Goal: Check status: Check status

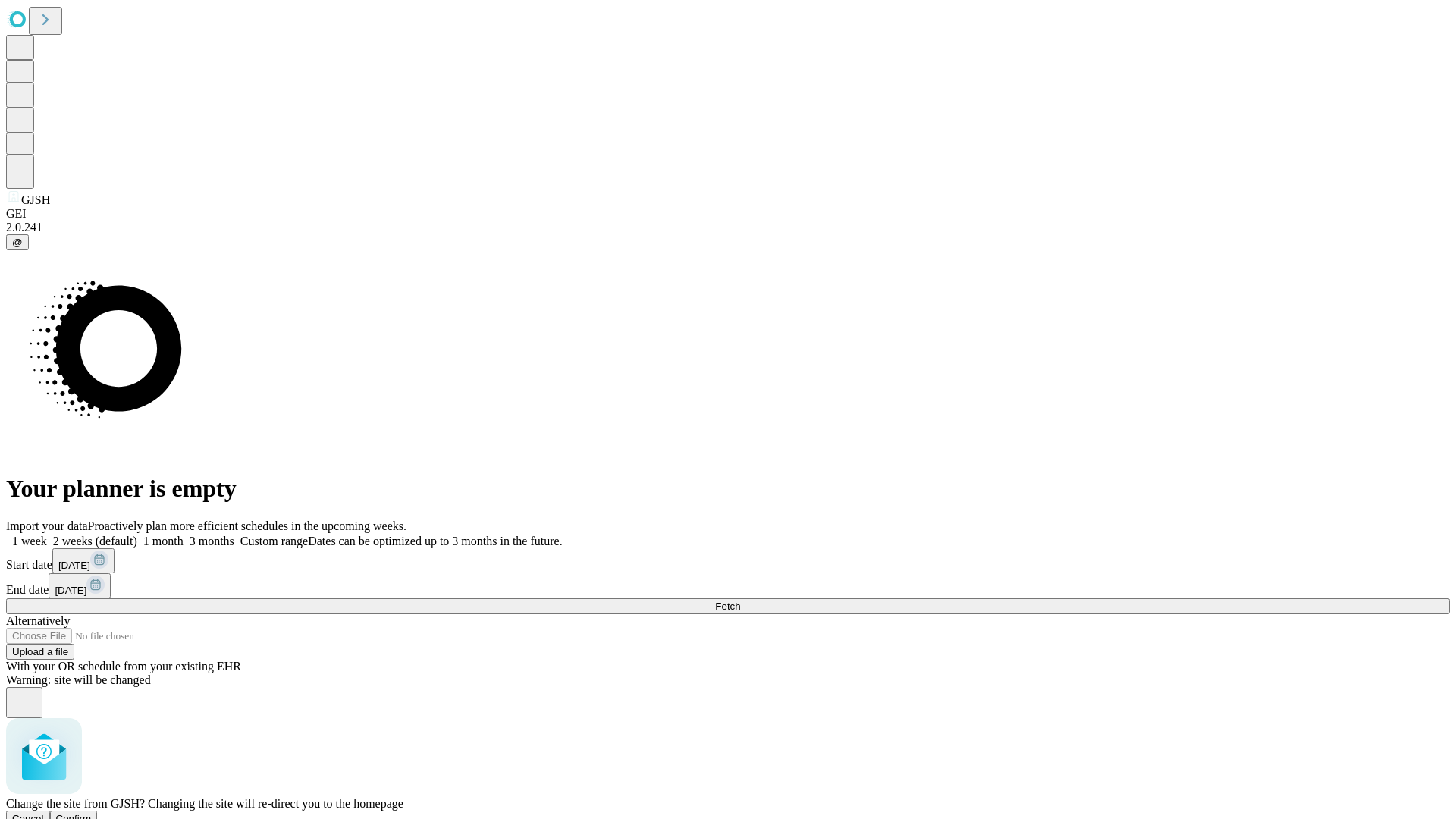
click at [92, 813] on span "Confirm" at bounding box center [74, 818] width 36 height 11
click at [47, 535] on label "1 week" at bounding box center [26, 541] width 41 height 13
click at [741, 601] on span "Fetch" at bounding box center [728, 606] width 25 height 11
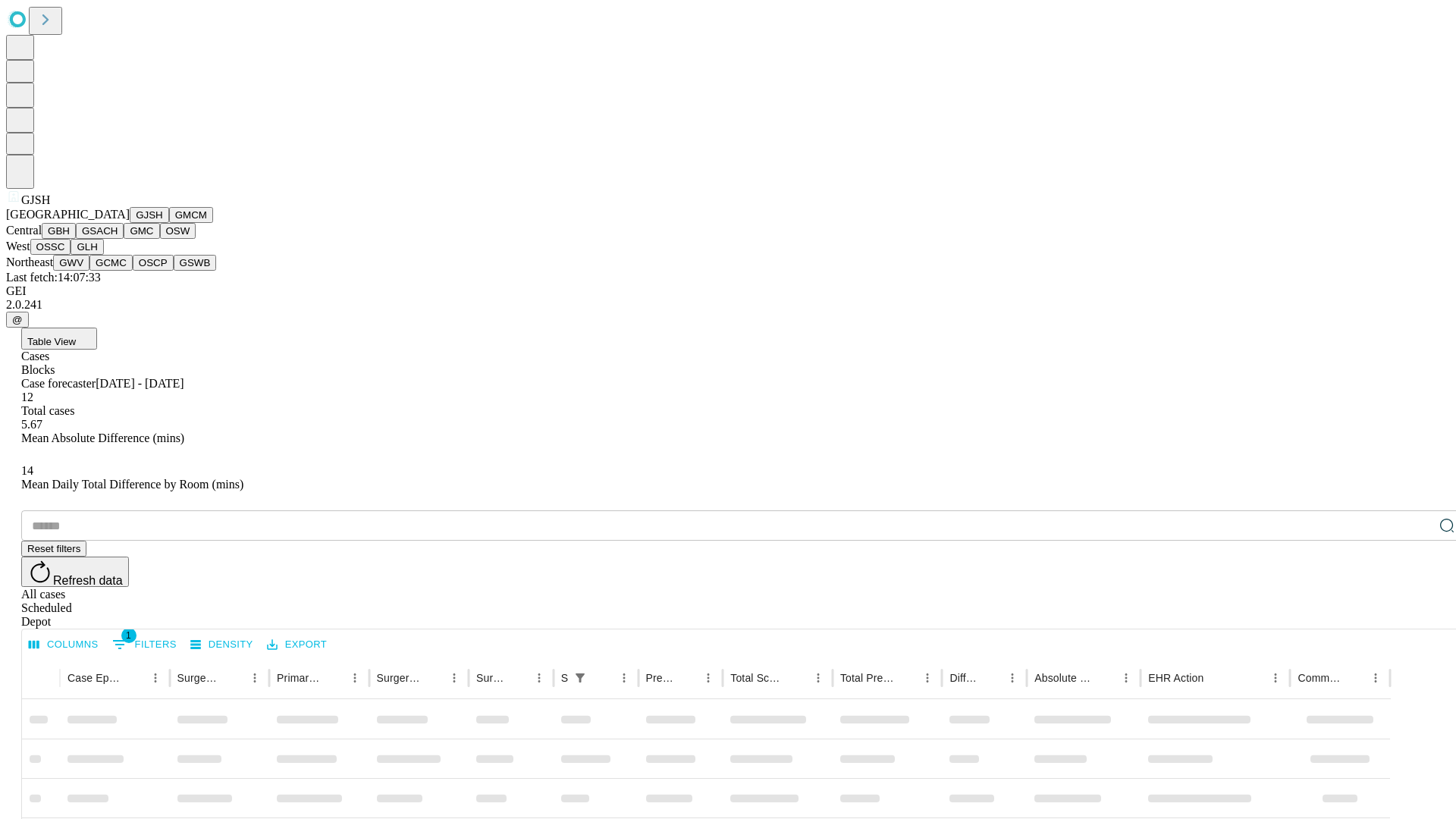
click at [169, 223] on button "GMCM" at bounding box center [191, 215] width 44 height 16
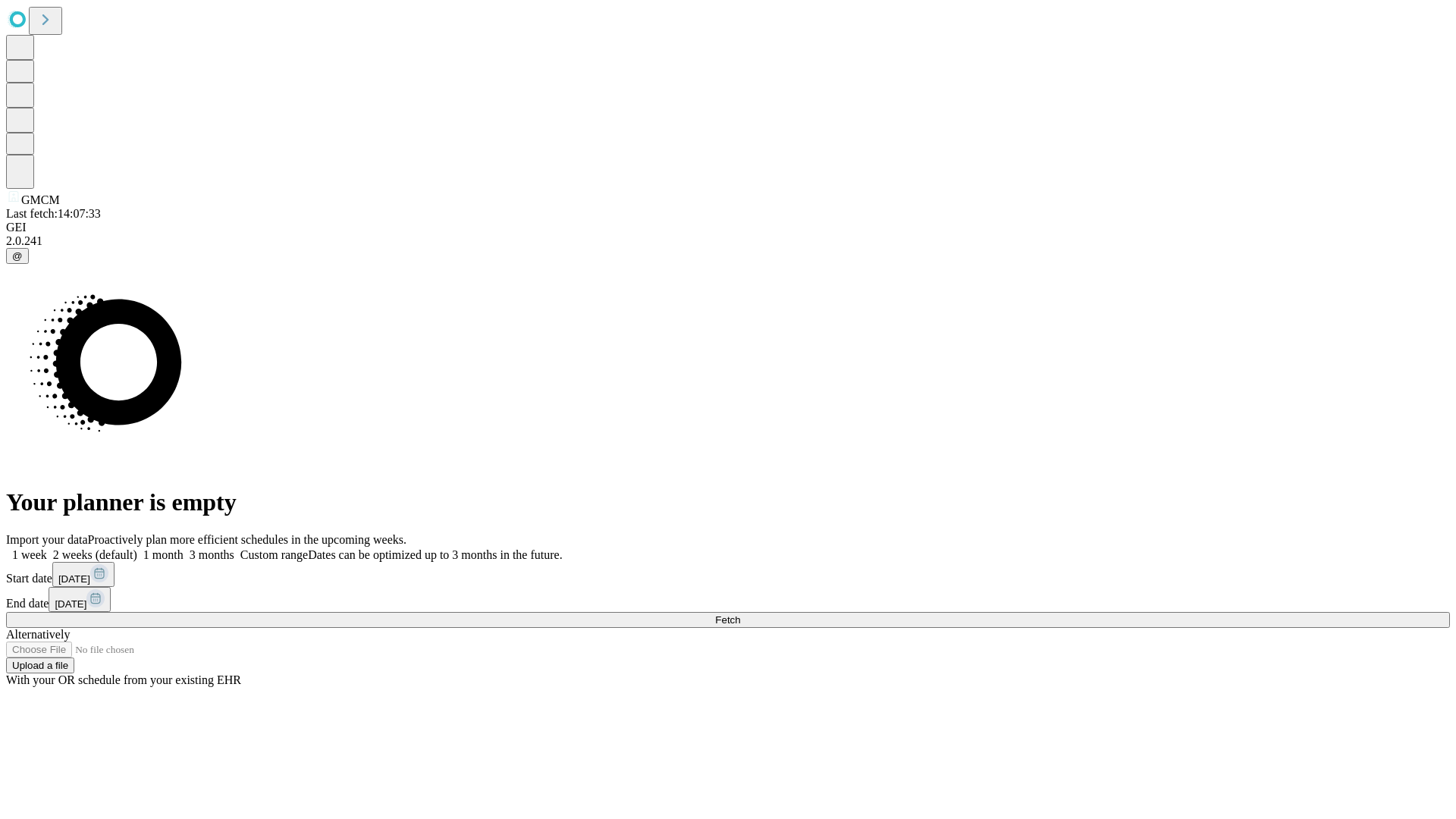
click at [47, 549] on label "1 week" at bounding box center [26, 555] width 41 height 13
click at [741, 615] on span "Fetch" at bounding box center [728, 620] width 25 height 11
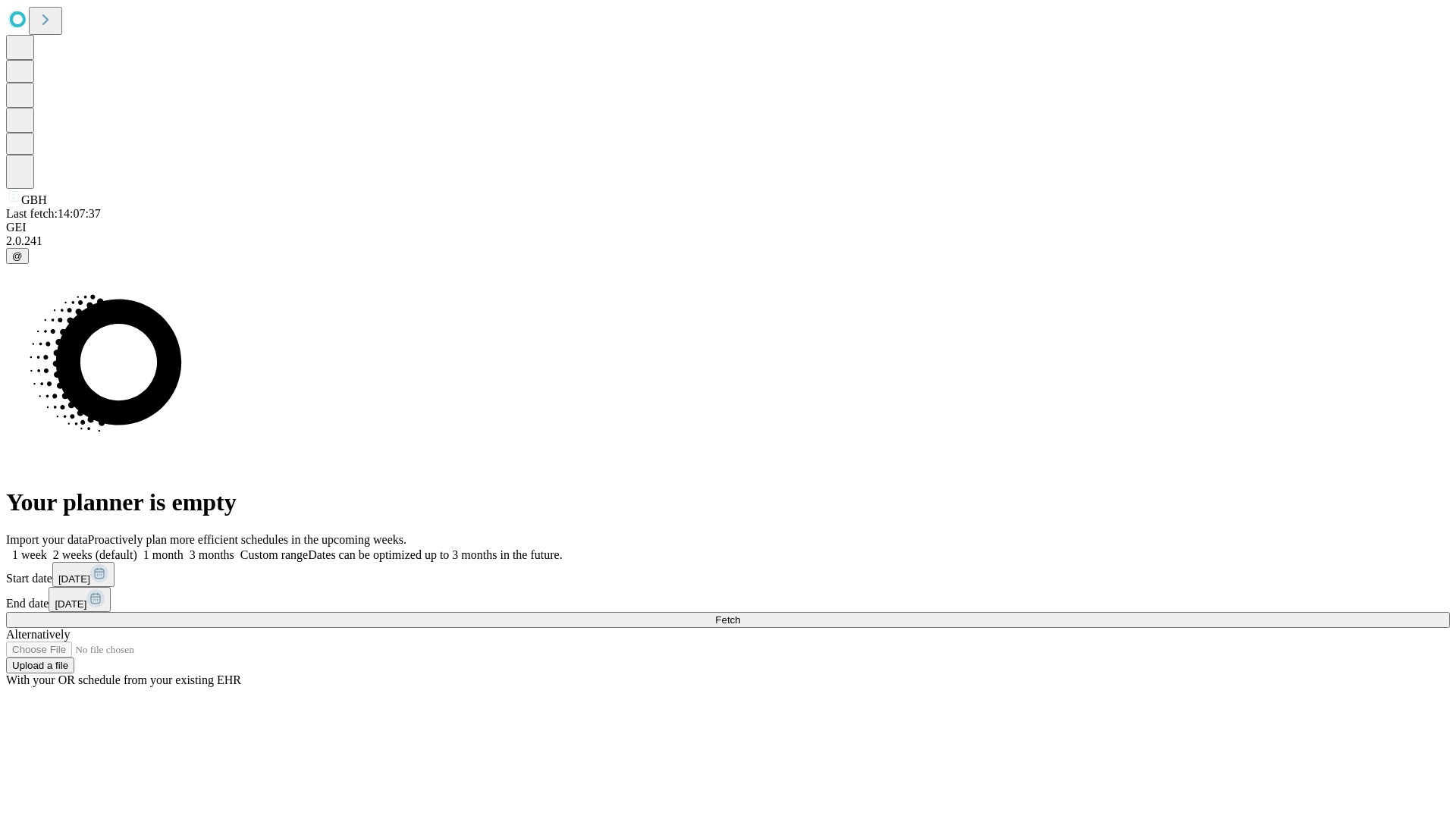
click at [741, 615] on span "Fetch" at bounding box center [728, 620] width 25 height 11
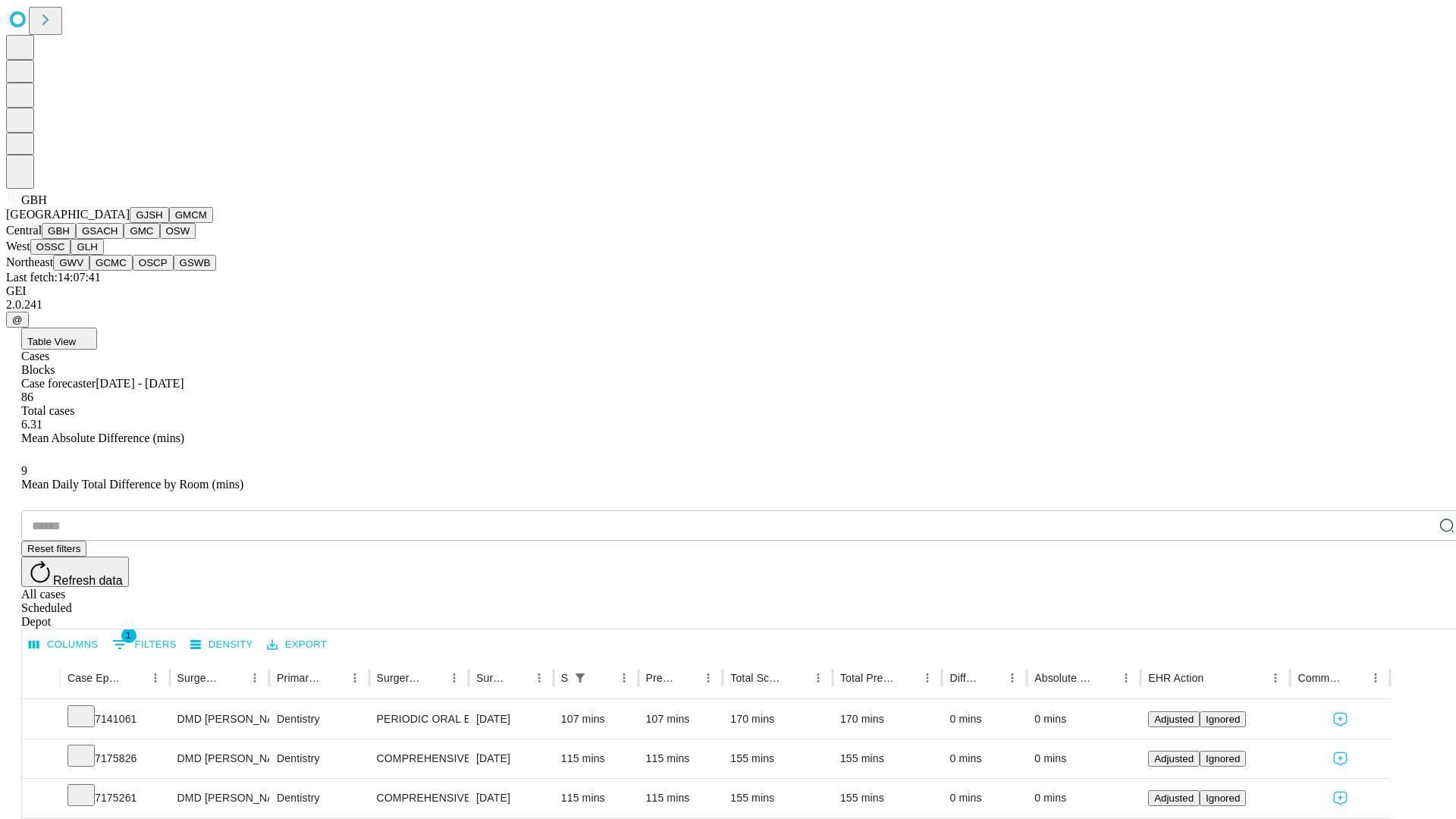
click at [117, 239] on button "GSACH" at bounding box center [99, 231] width 48 height 16
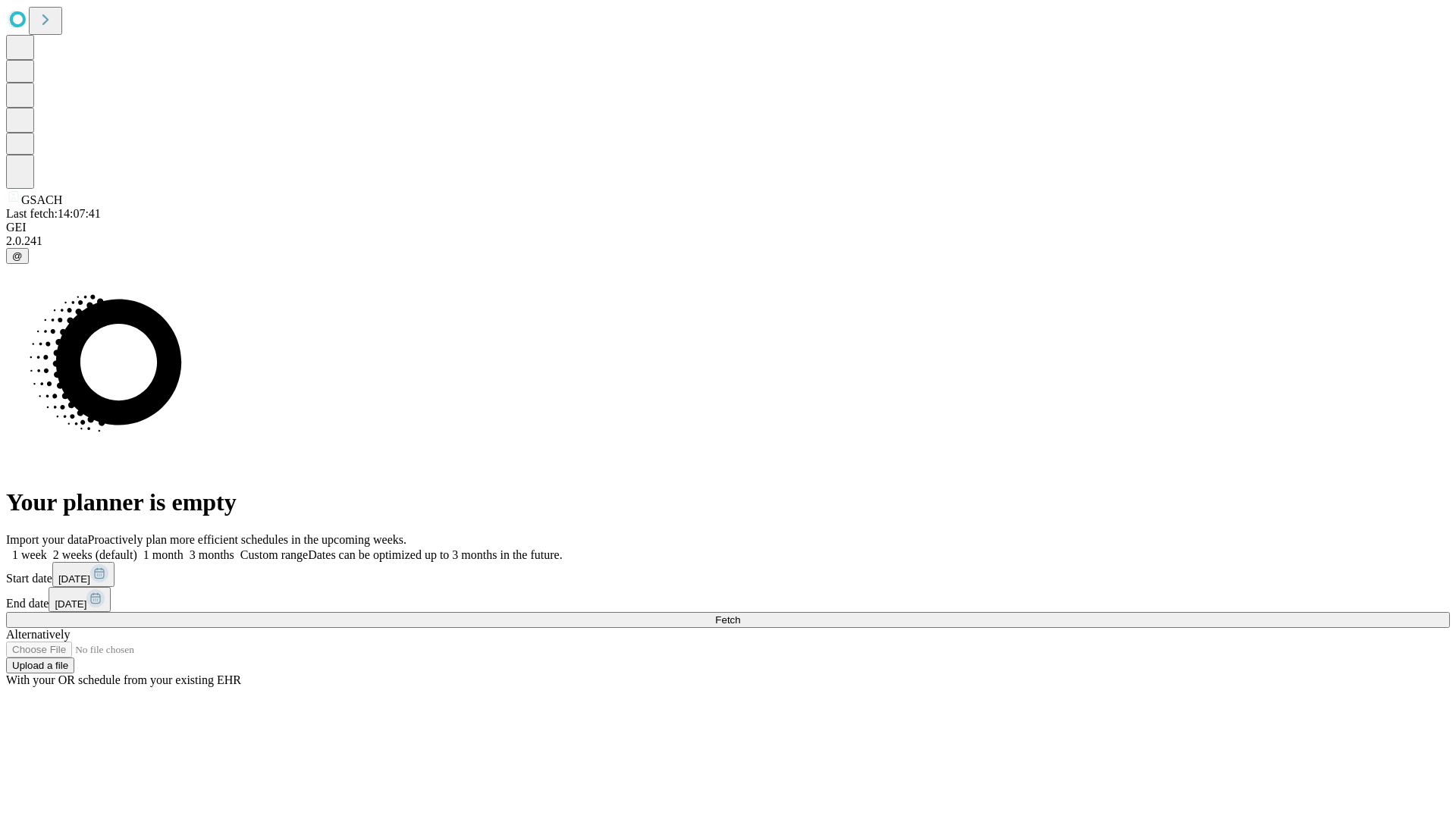
click at [47, 549] on label "1 week" at bounding box center [26, 555] width 41 height 13
click at [741, 615] on span "Fetch" at bounding box center [728, 620] width 25 height 11
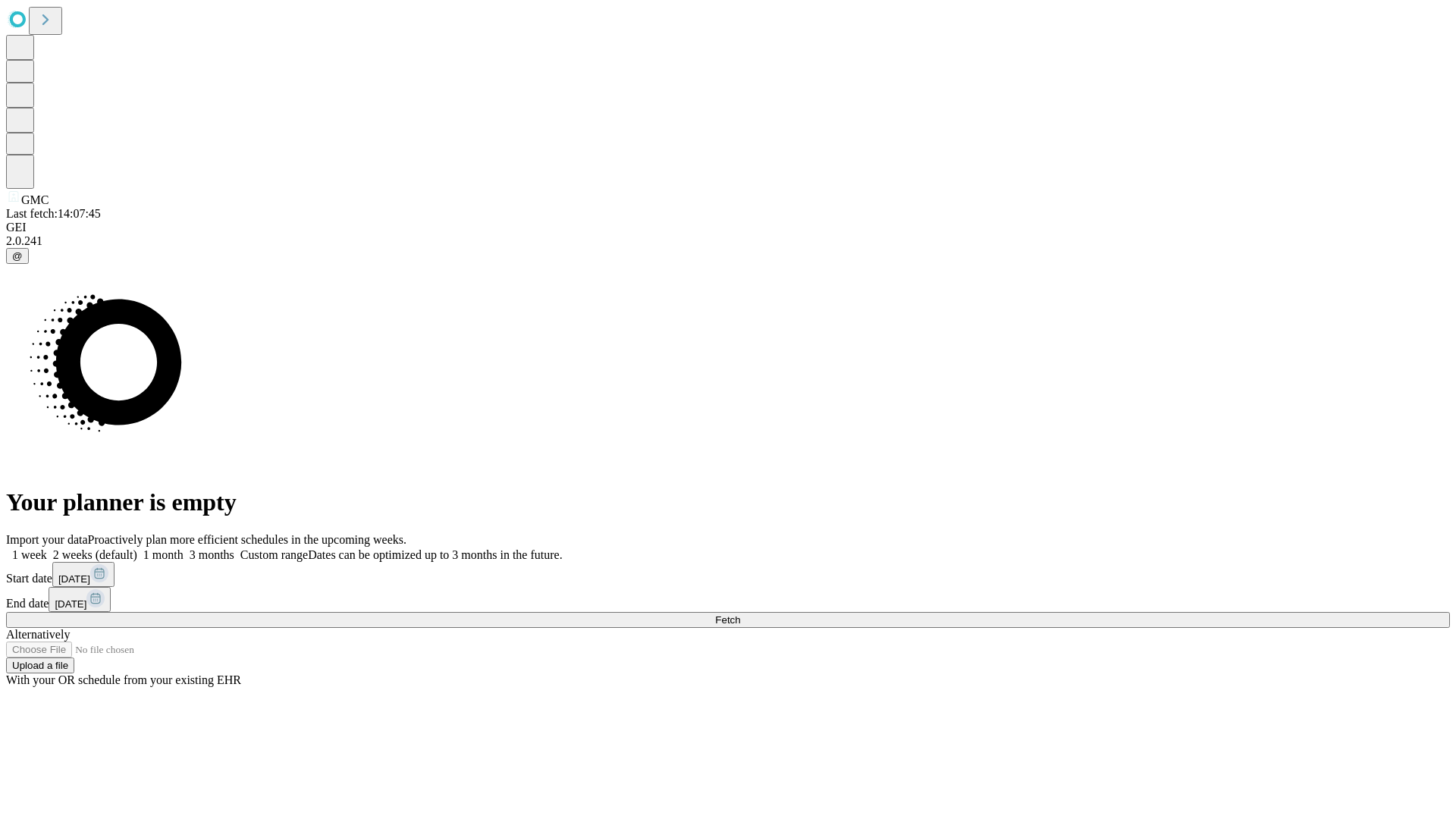
click at [741, 615] on span "Fetch" at bounding box center [728, 620] width 25 height 11
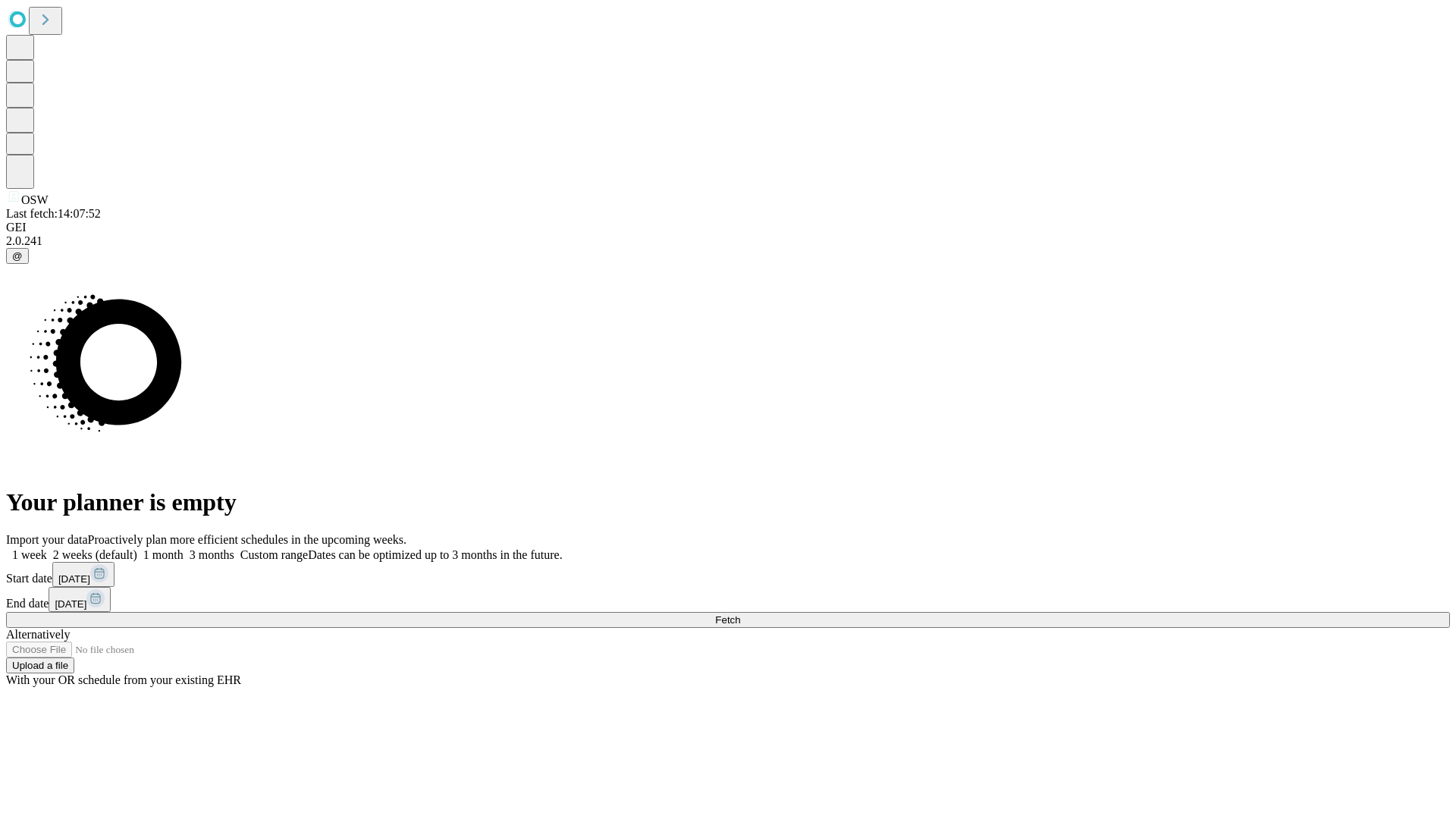
click at [47, 549] on label "1 week" at bounding box center [26, 555] width 41 height 13
click at [741, 615] on span "Fetch" at bounding box center [728, 620] width 25 height 11
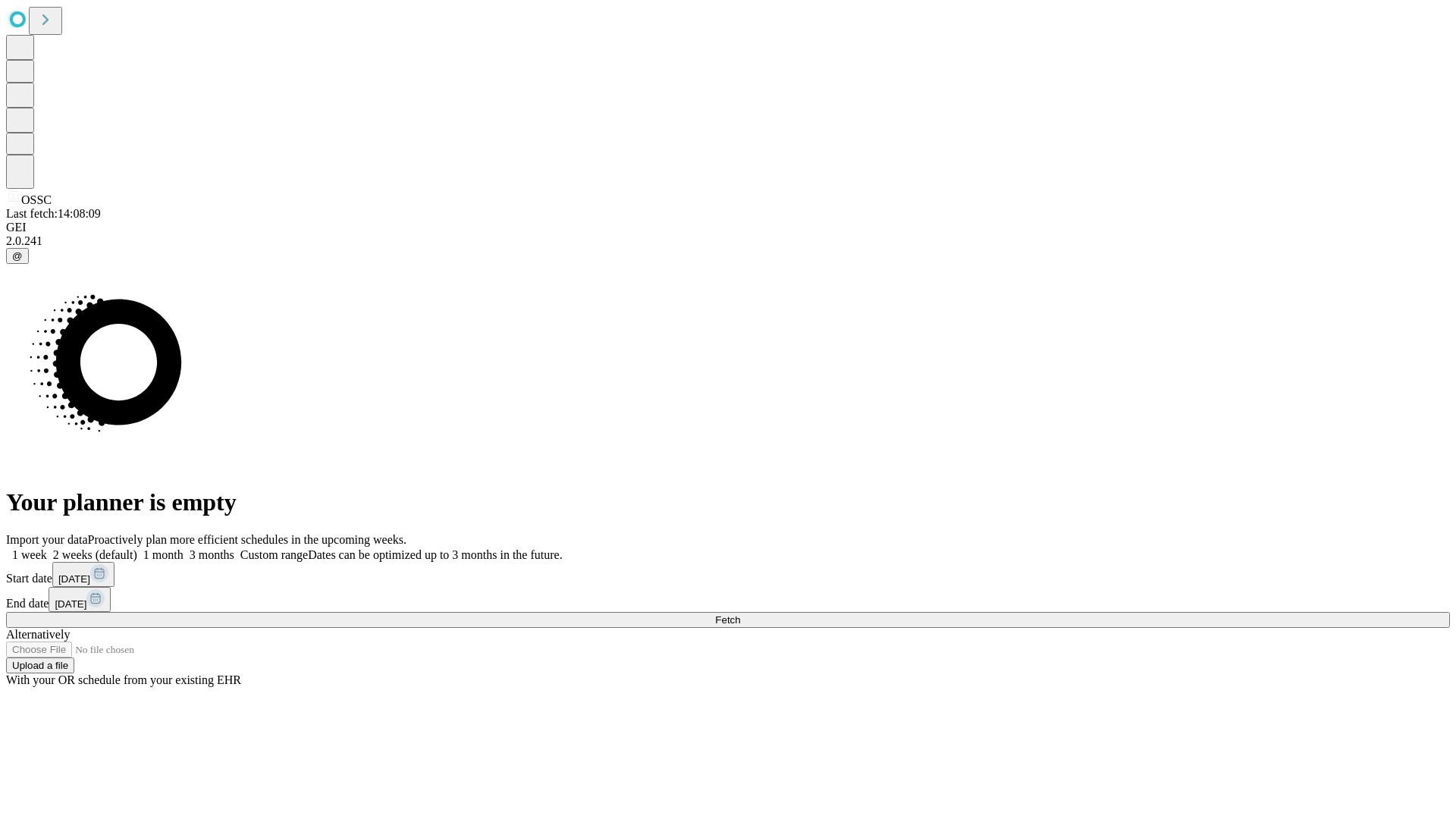
click at [47, 549] on label "1 week" at bounding box center [26, 555] width 41 height 13
click at [741, 615] on span "Fetch" at bounding box center [728, 620] width 25 height 11
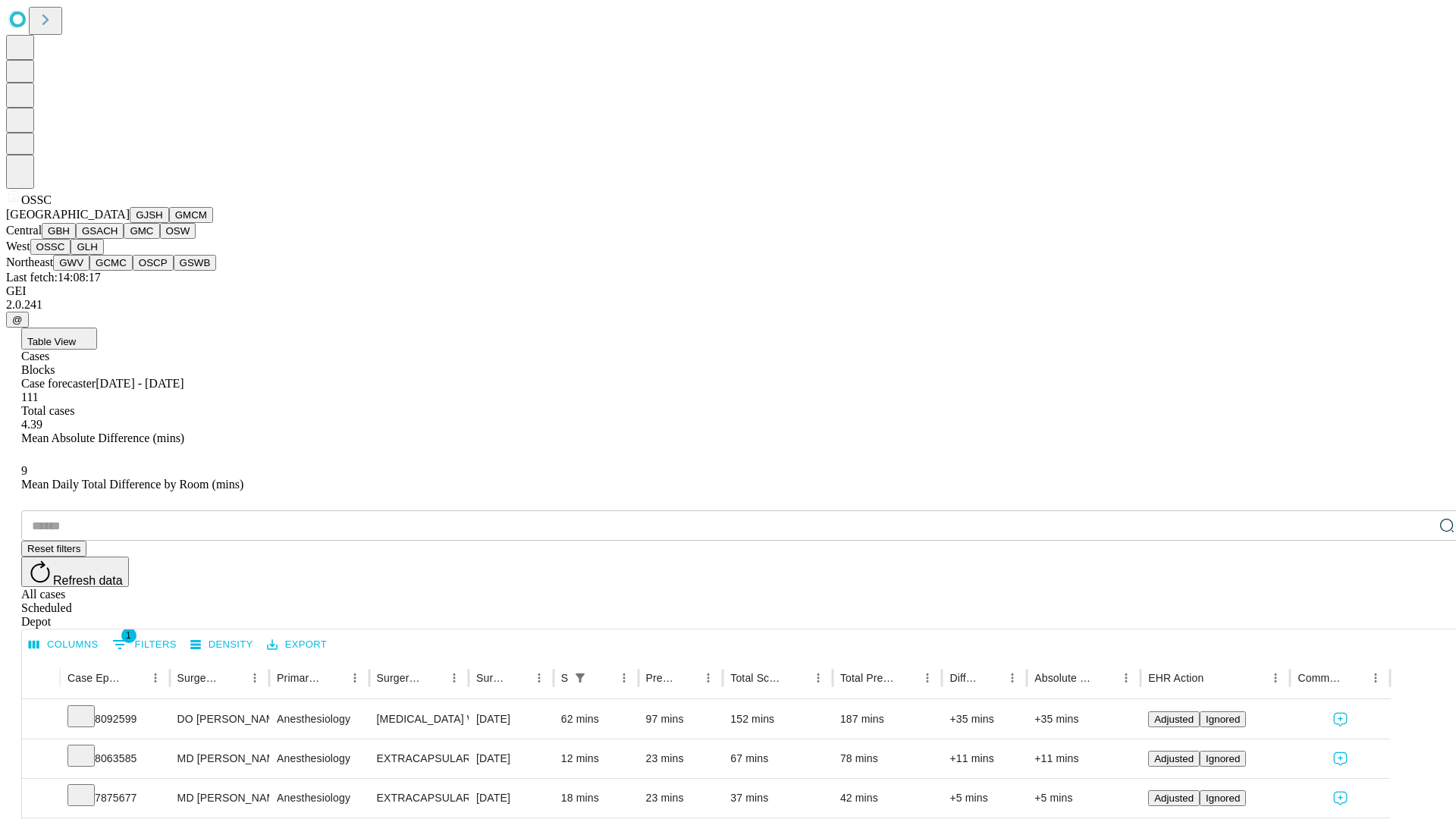
click at [103, 255] on button "GLH" at bounding box center [87, 247] width 33 height 16
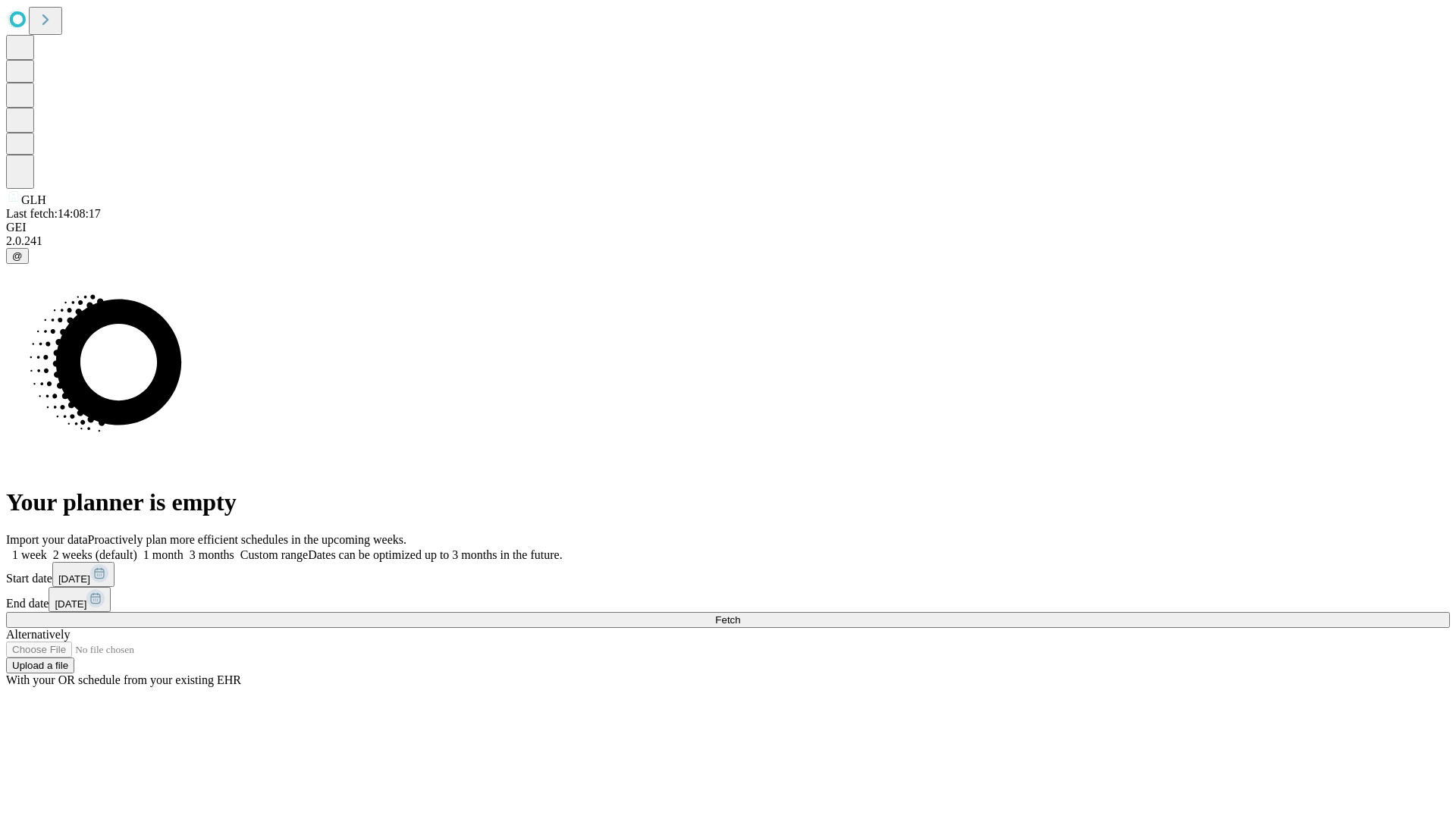
click at [47, 549] on label "1 week" at bounding box center [26, 555] width 41 height 13
click at [741, 615] on span "Fetch" at bounding box center [728, 620] width 25 height 11
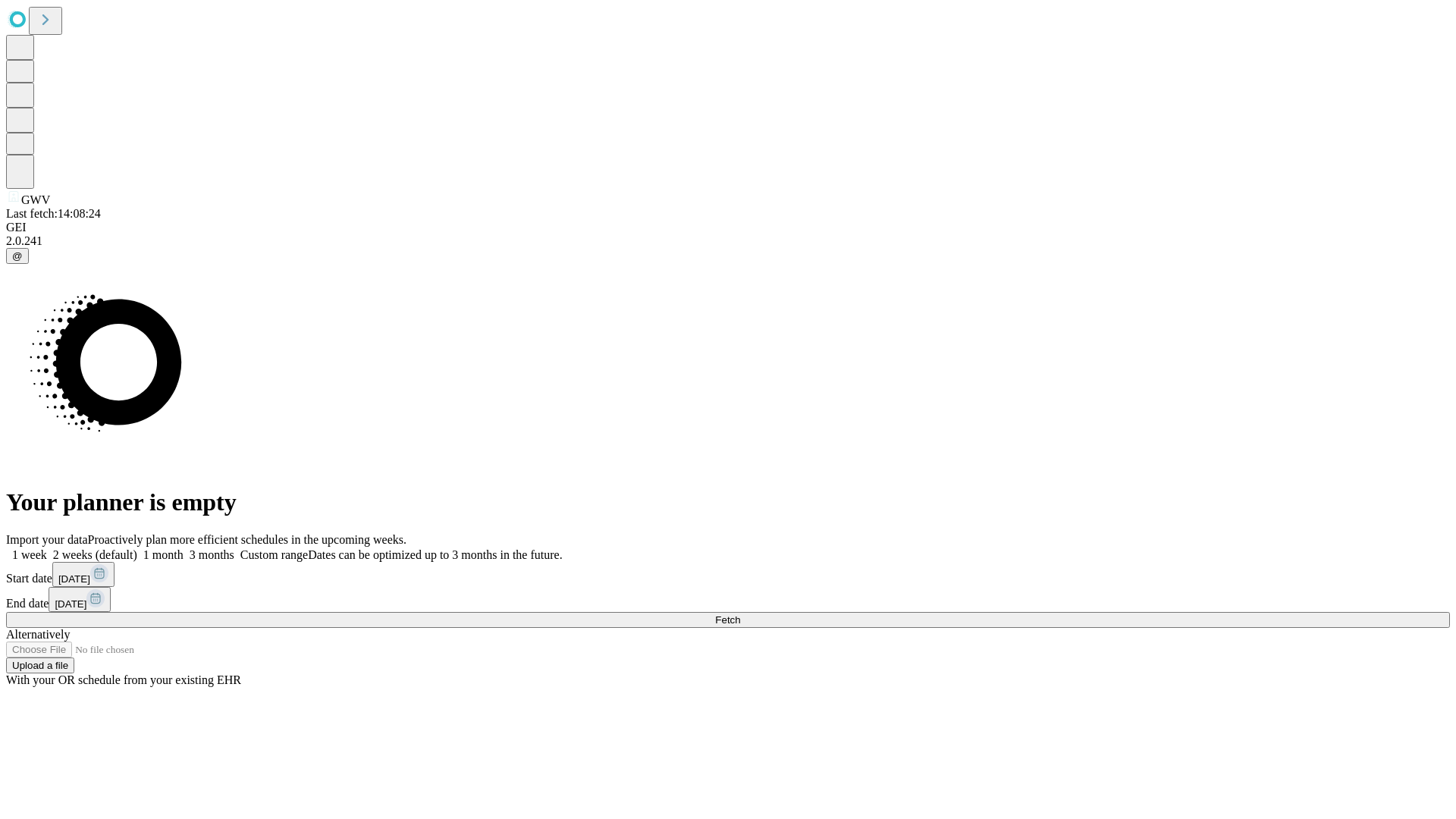
click at [47, 549] on label "1 week" at bounding box center [26, 555] width 41 height 13
click at [741, 615] on span "Fetch" at bounding box center [728, 620] width 25 height 11
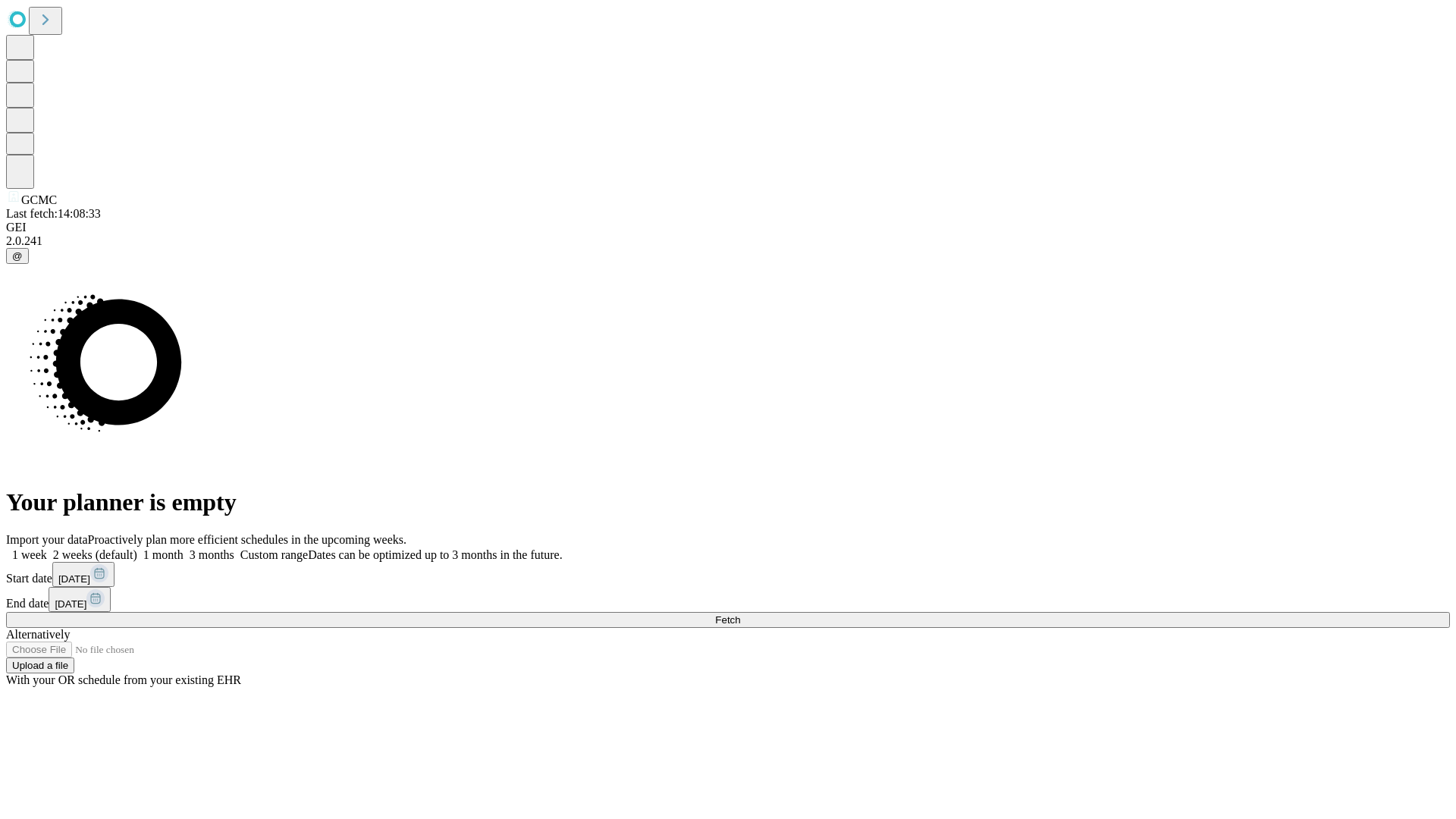
click at [47, 549] on label "1 week" at bounding box center [26, 555] width 41 height 13
click at [741, 615] on span "Fetch" at bounding box center [728, 620] width 25 height 11
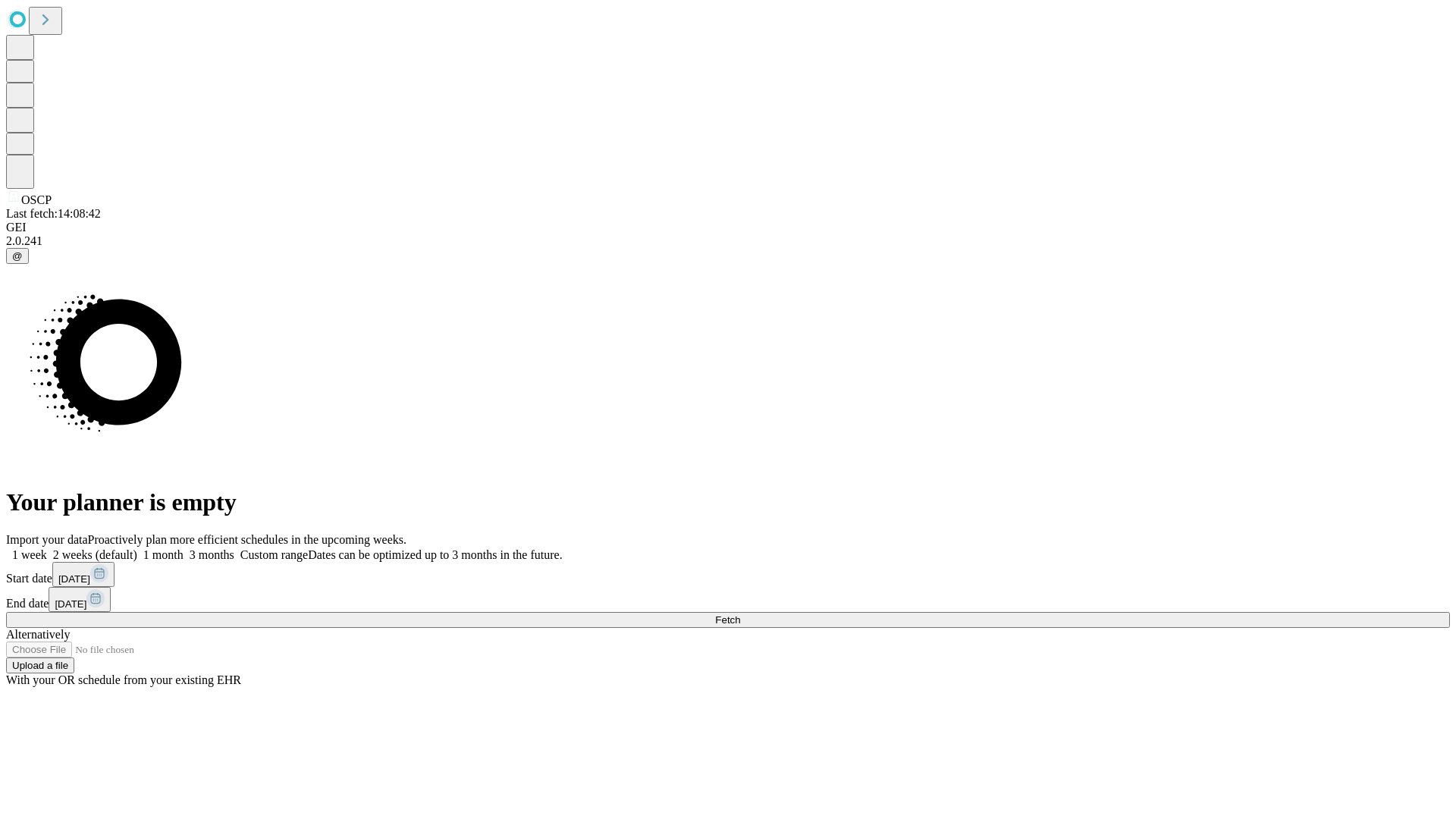
click at [47, 549] on label "1 week" at bounding box center [26, 555] width 41 height 13
click at [741, 615] on span "Fetch" at bounding box center [728, 620] width 25 height 11
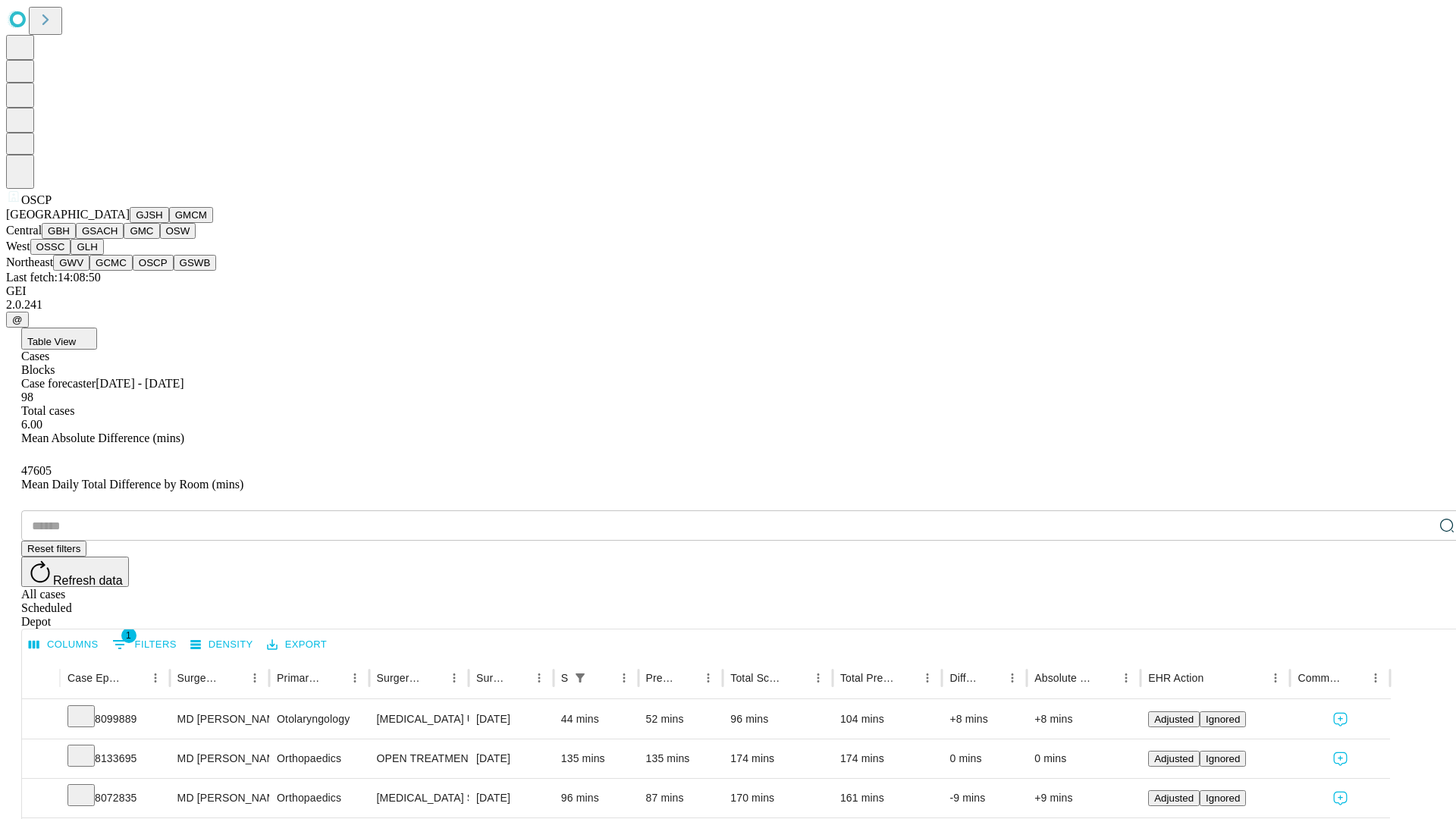
click at [174, 271] on button "GSWB" at bounding box center [195, 263] width 43 height 16
